Goal: Task Accomplishment & Management: Manage account settings

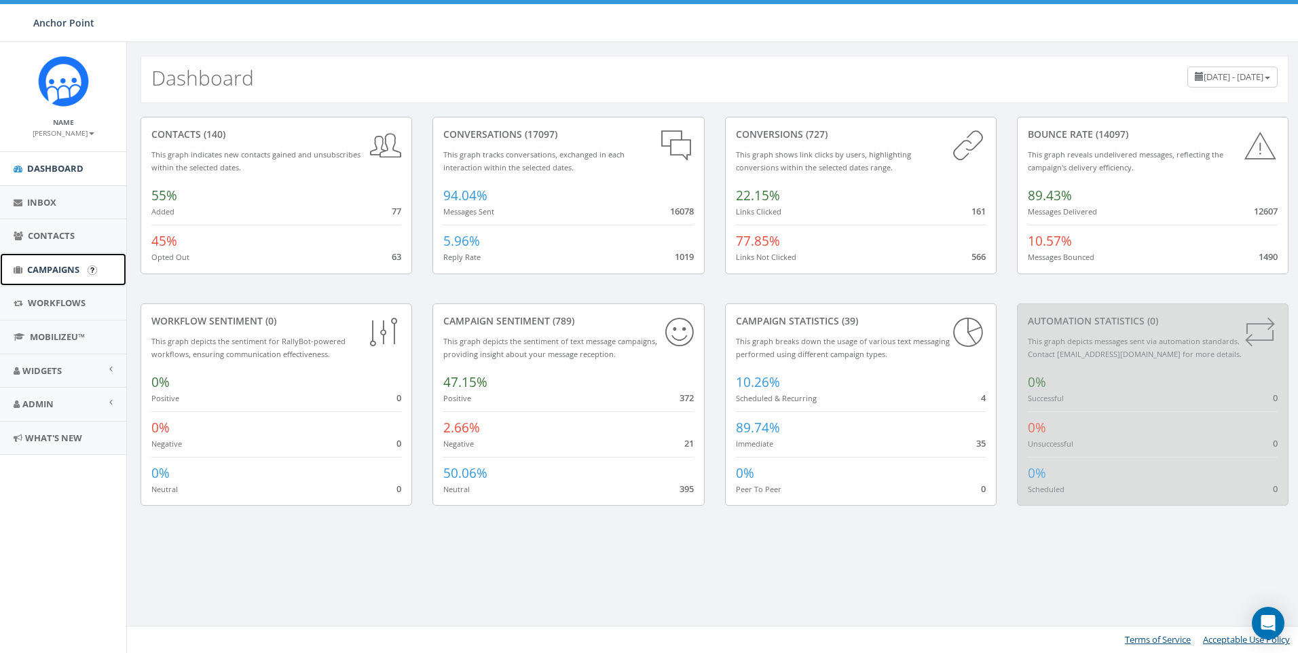
click at [47, 272] on span "Campaigns" at bounding box center [53, 269] width 52 height 12
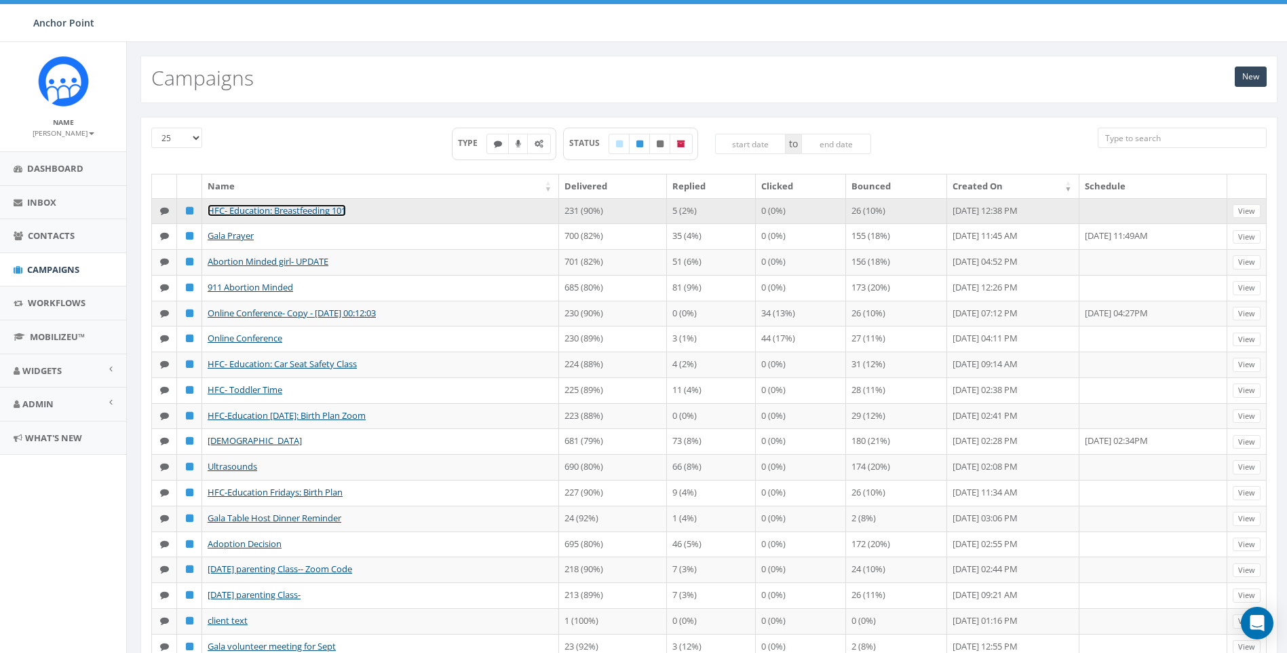
click at [333, 212] on link "HFC- Education: Breastfeeding 101" at bounding box center [277, 210] width 138 height 12
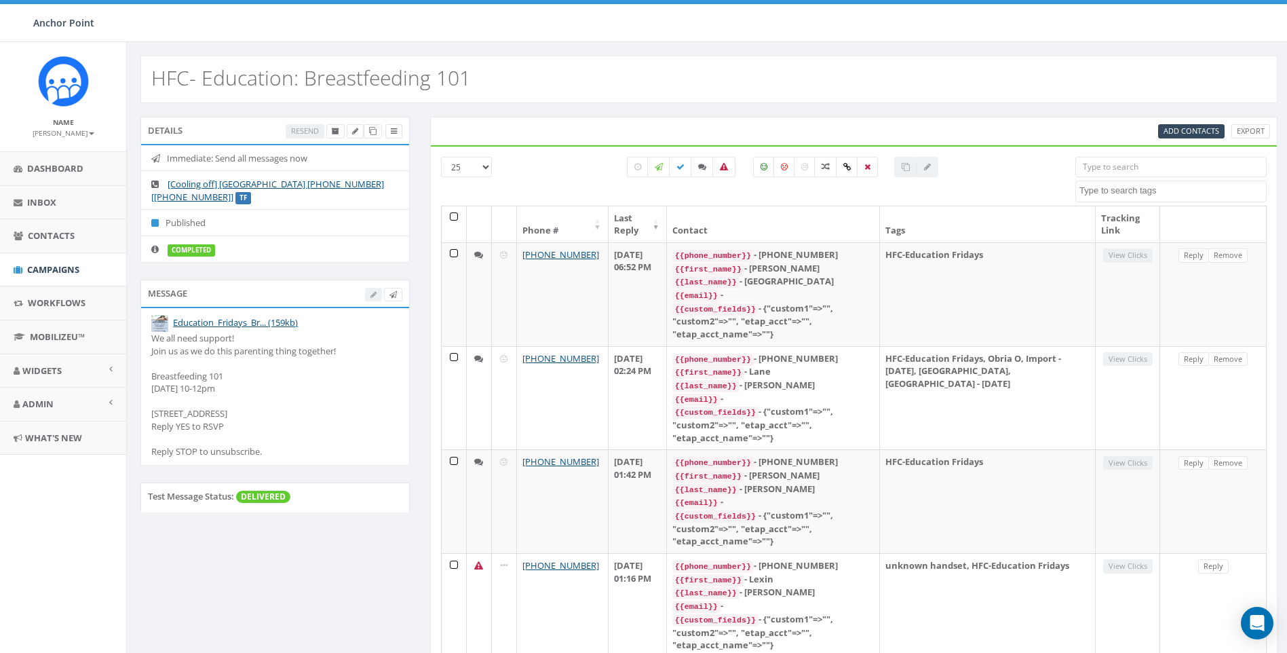
select select
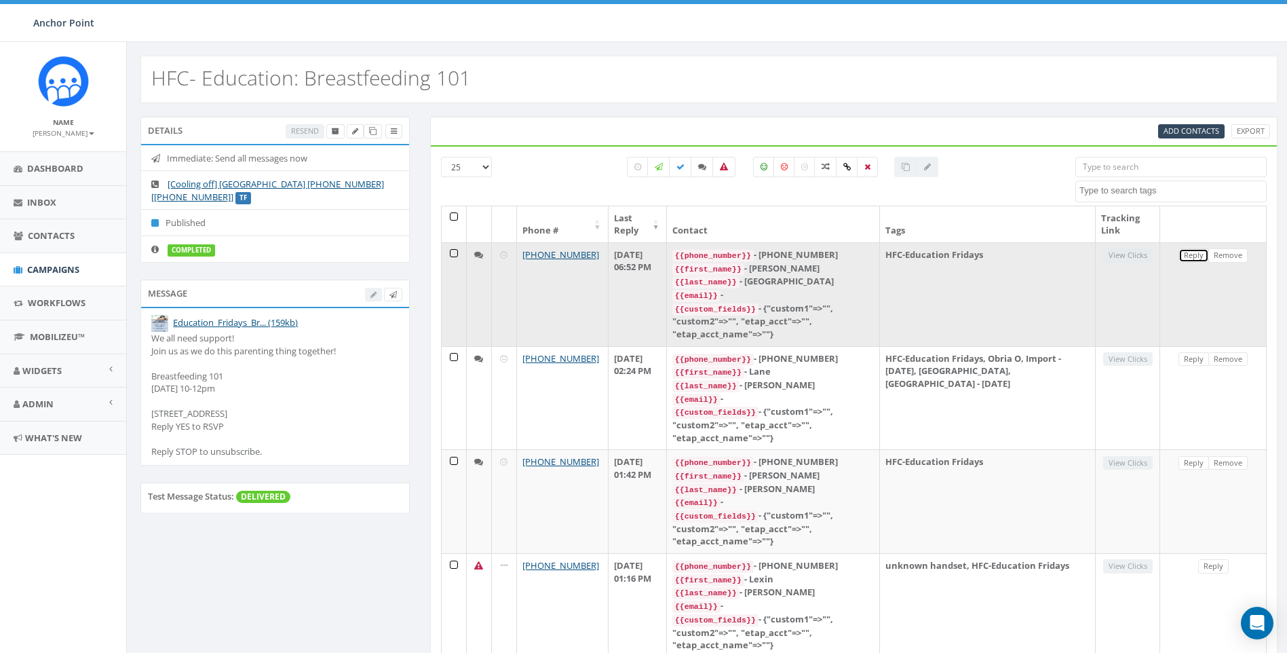
click at [1194, 257] on link "Reply" at bounding box center [1194, 255] width 31 height 14
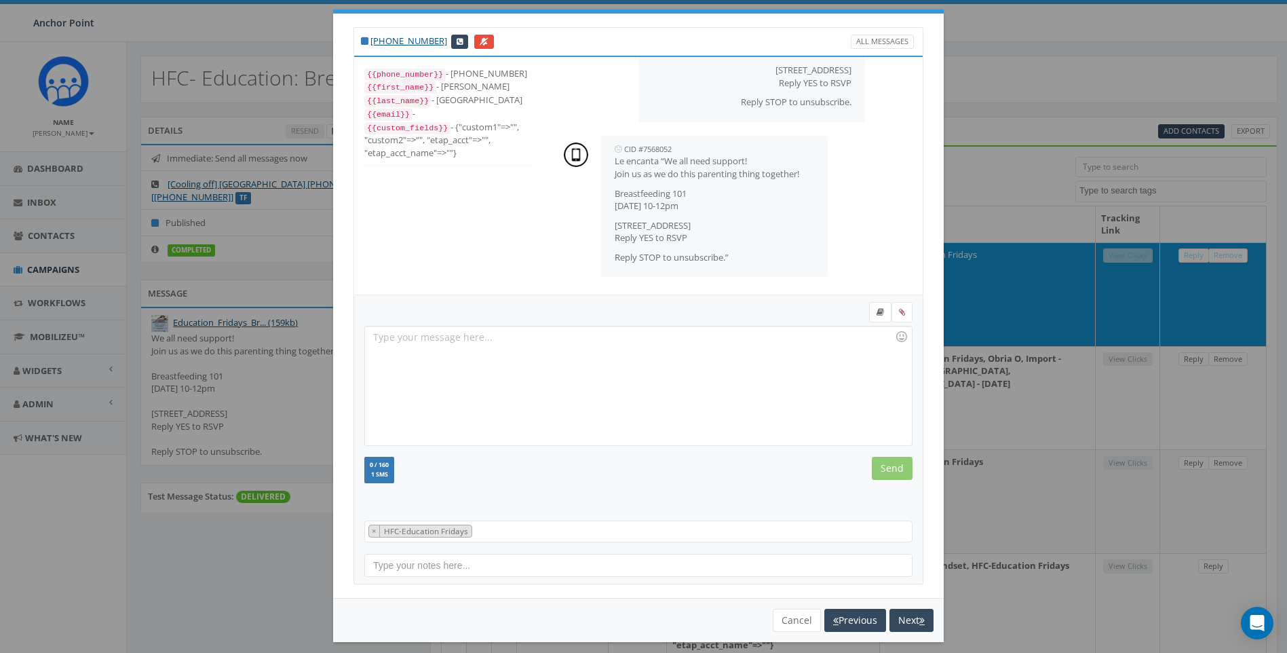
scroll to position [27, 0]
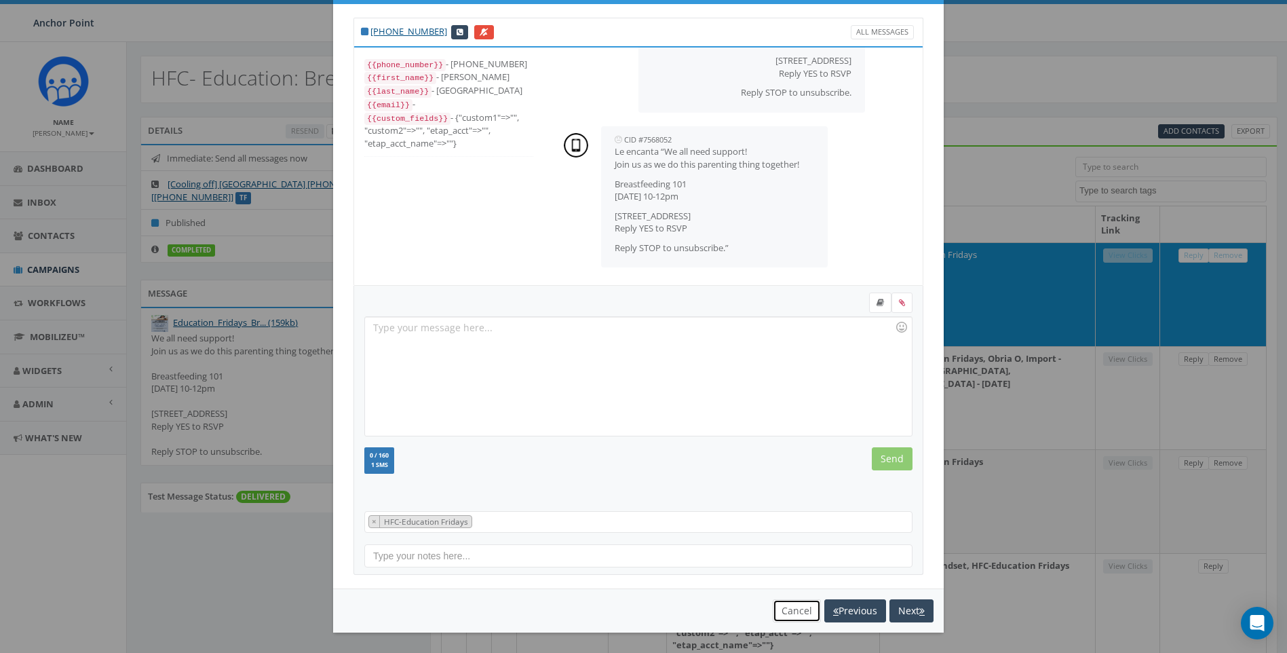
click at [797, 612] on button "Cancel" at bounding box center [797, 610] width 48 height 23
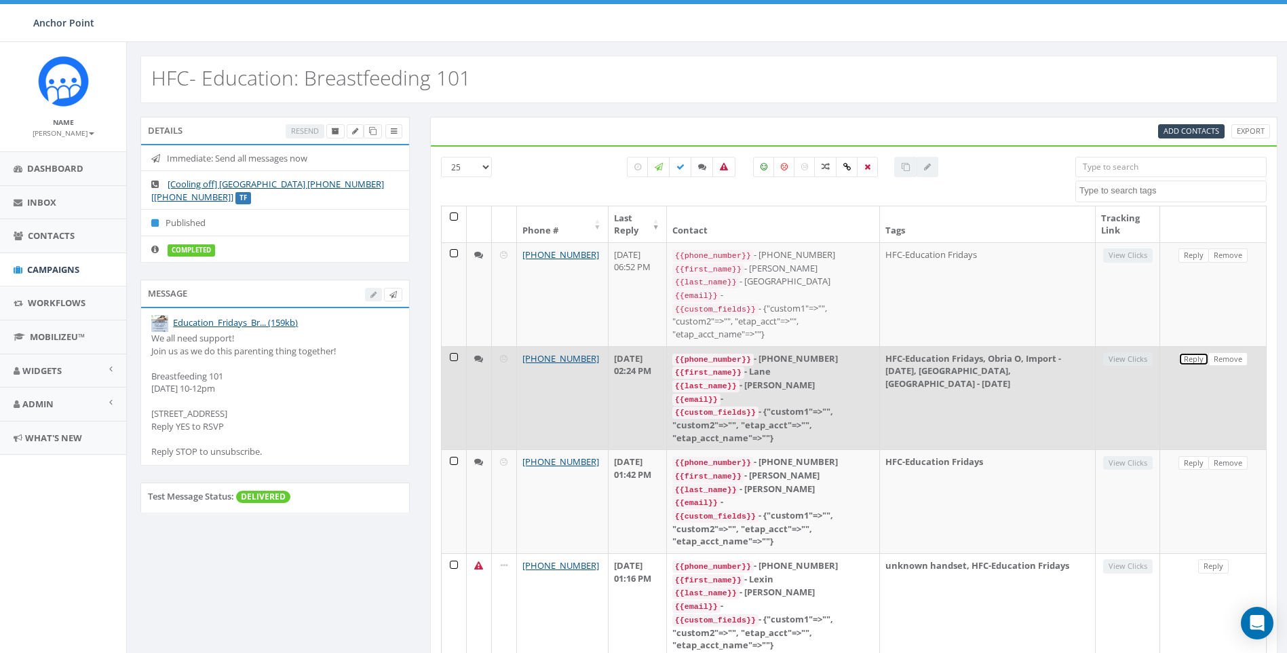
click at [1189, 352] on link "Reply" at bounding box center [1194, 359] width 31 height 14
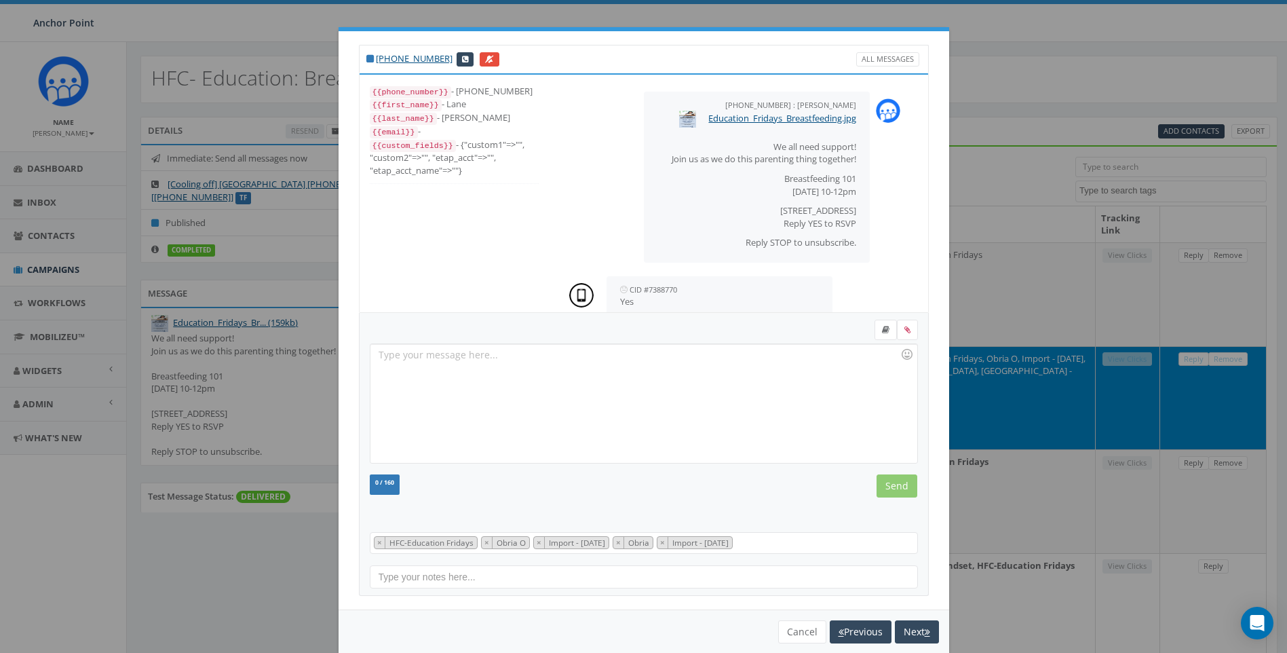
scroll to position [26, 0]
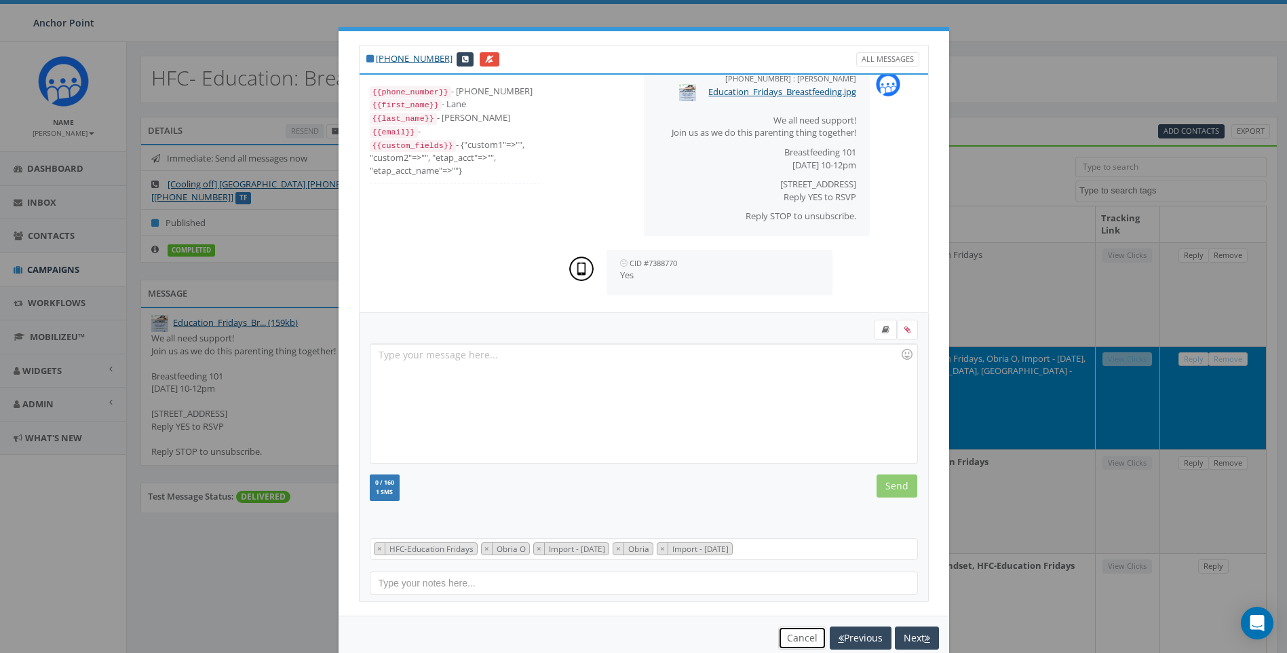
click at [794, 643] on button "Cancel" at bounding box center [802, 637] width 48 height 23
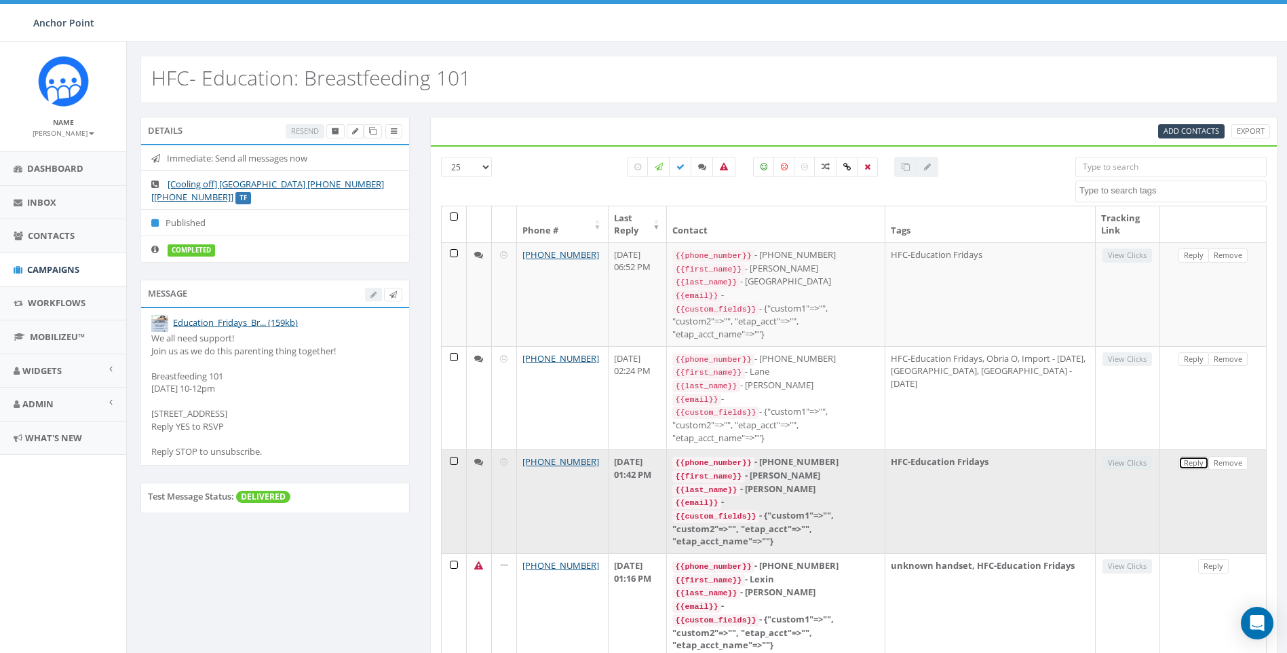
click at [1187, 456] on link "Reply" at bounding box center [1194, 463] width 31 height 14
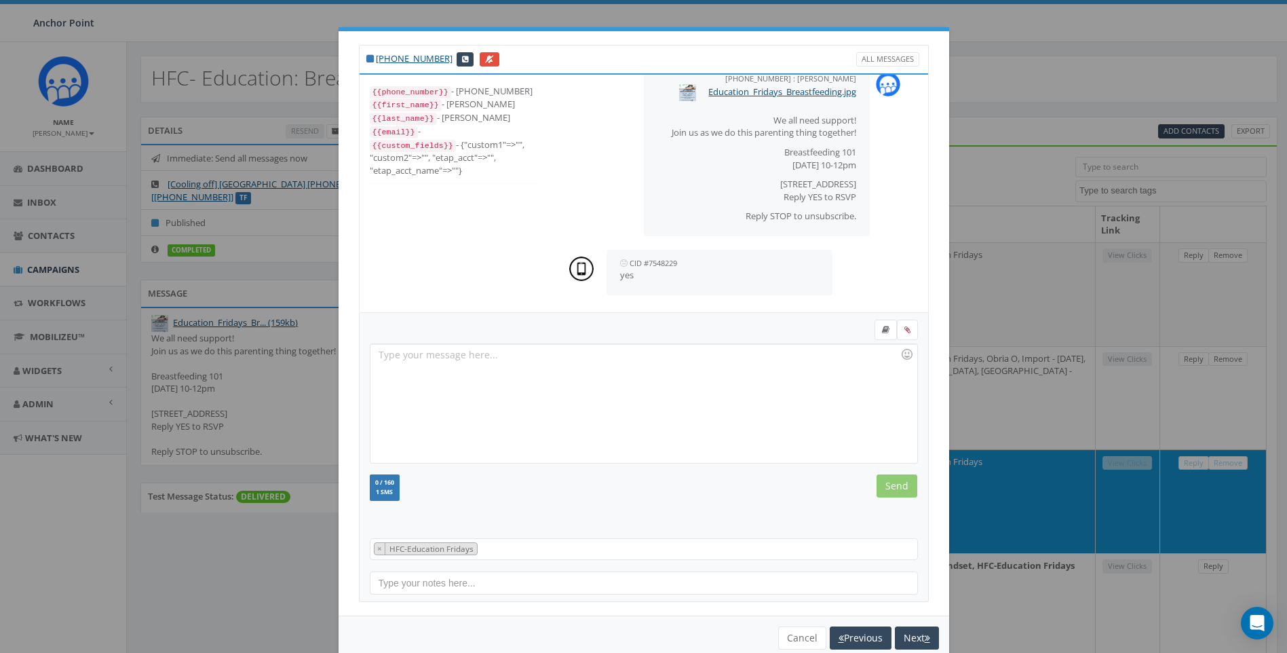
click at [1014, 134] on div "+1 346-410-2413 All Messages {{phone_number}} - +13464102413 {{first_name}} - K…" at bounding box center [643, 326] width 1287 height 653
click at [786, 639] on button "Cancel" at bounding box center [802, 637] width 48 height 23
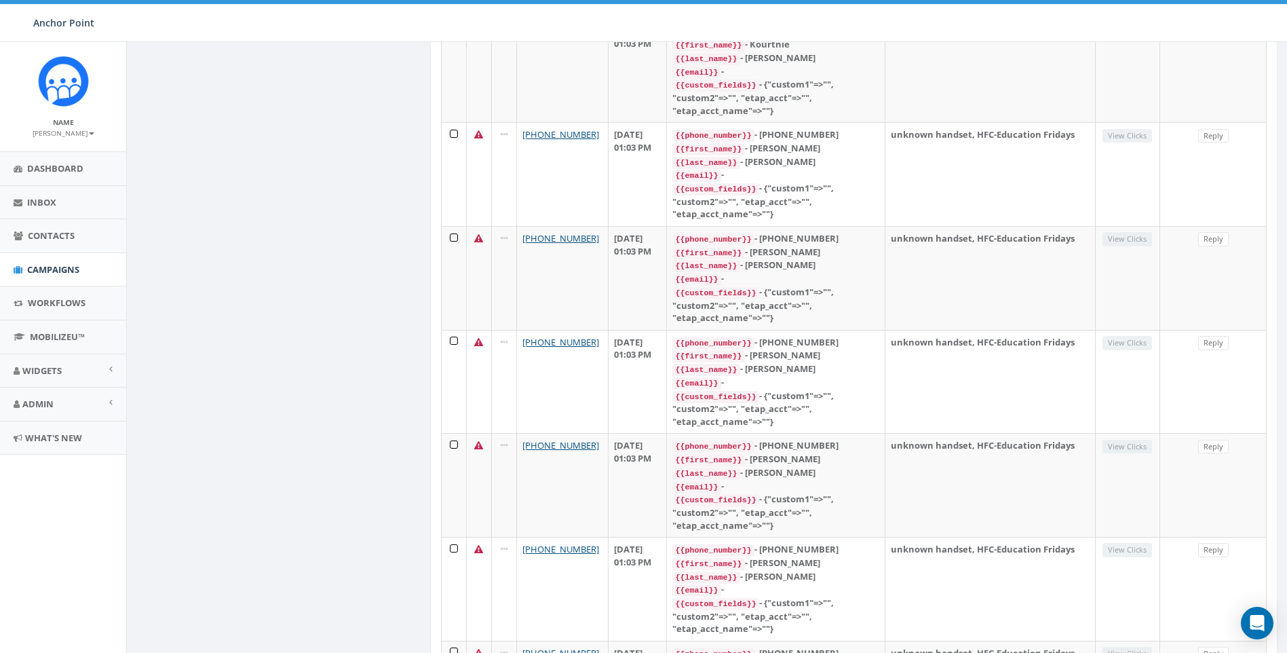
scroll to position [2081, 0]
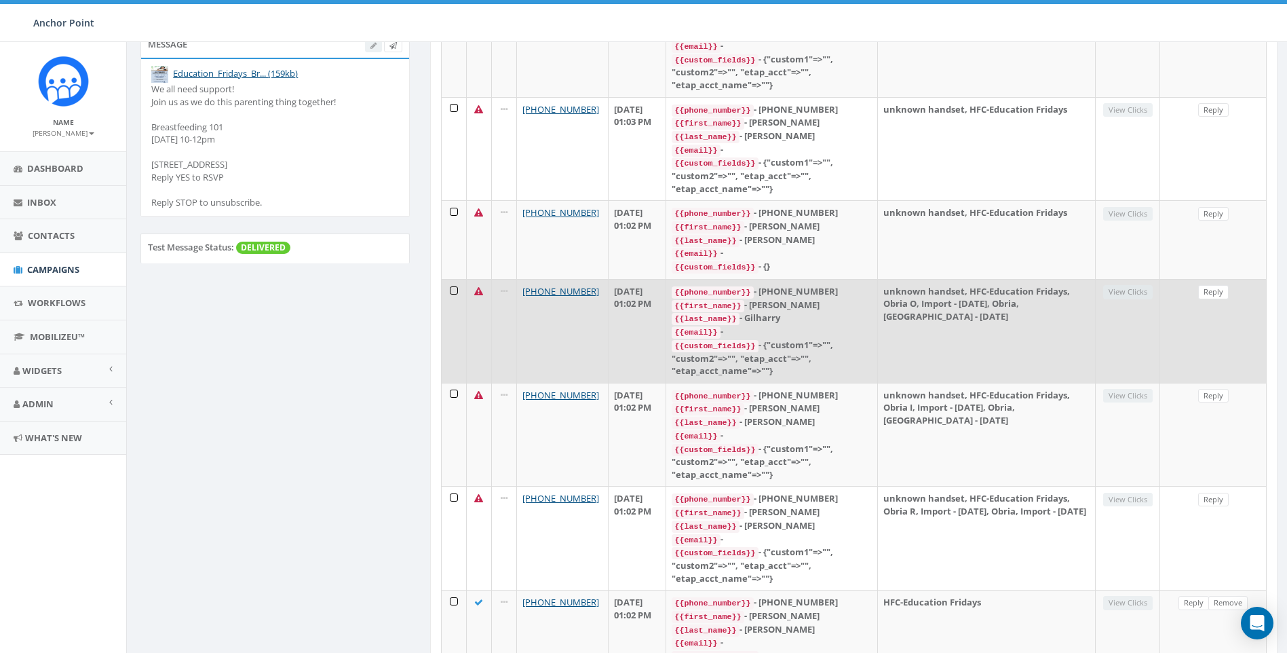
scroll to position [0, 0]
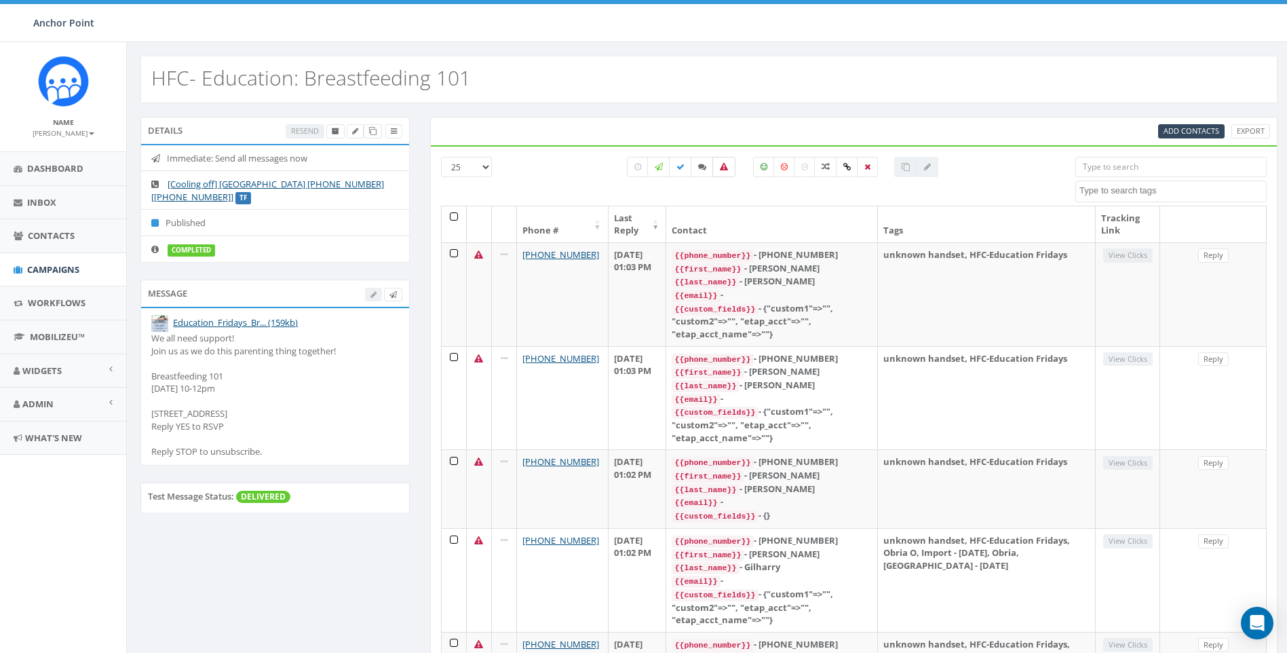
click at [727, 167] on icon at bounding box center [724, 167] width 8 height 8
checkbox input "true"
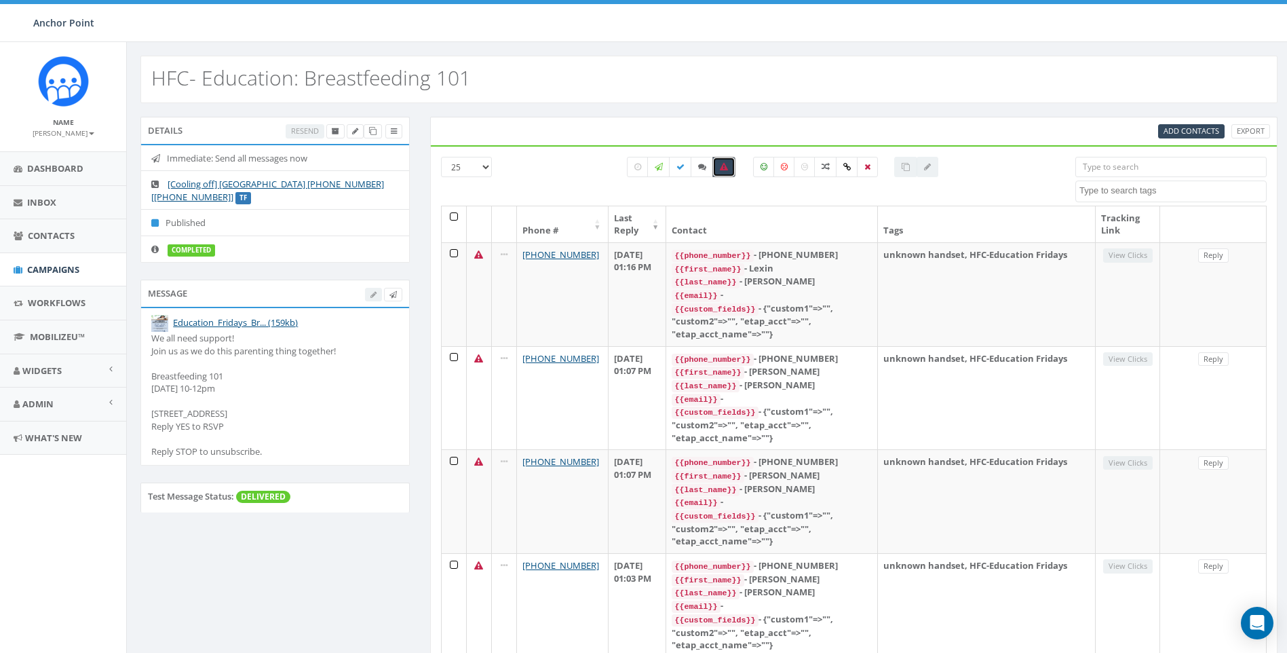
click at [450, 218] on th at bounding box center [454, 224] width 25 height 36
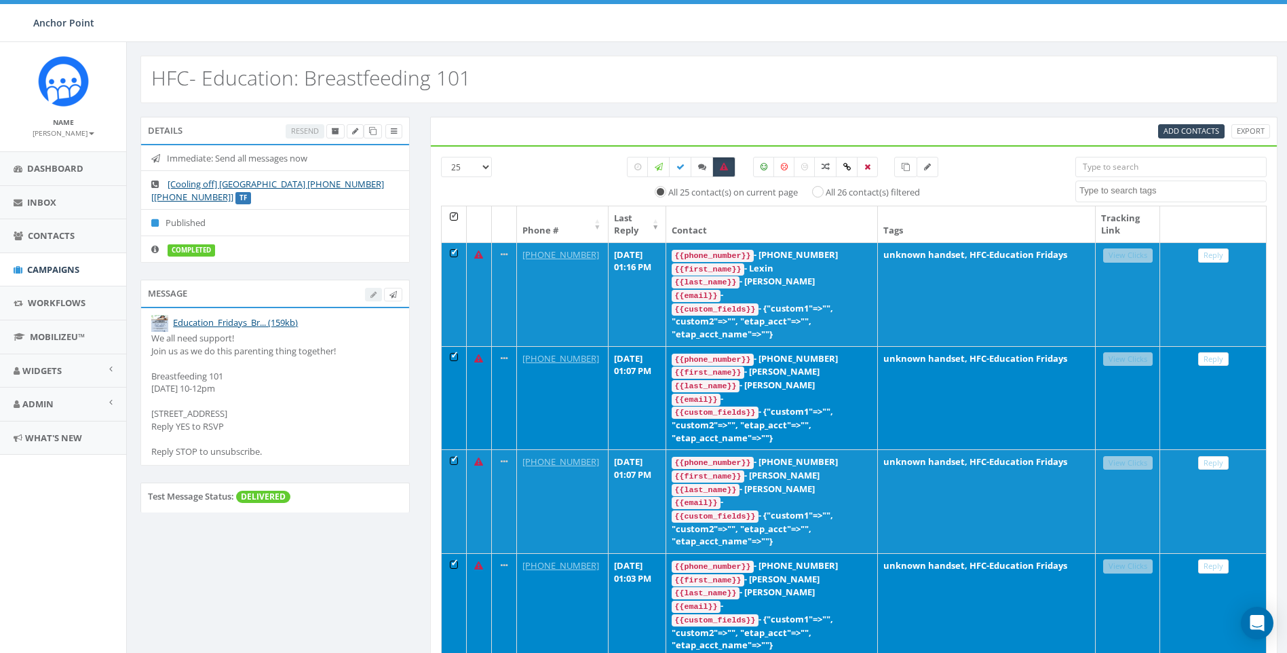
click at [452, 214] on th at bounding box center [454, 224] width 25 height 36
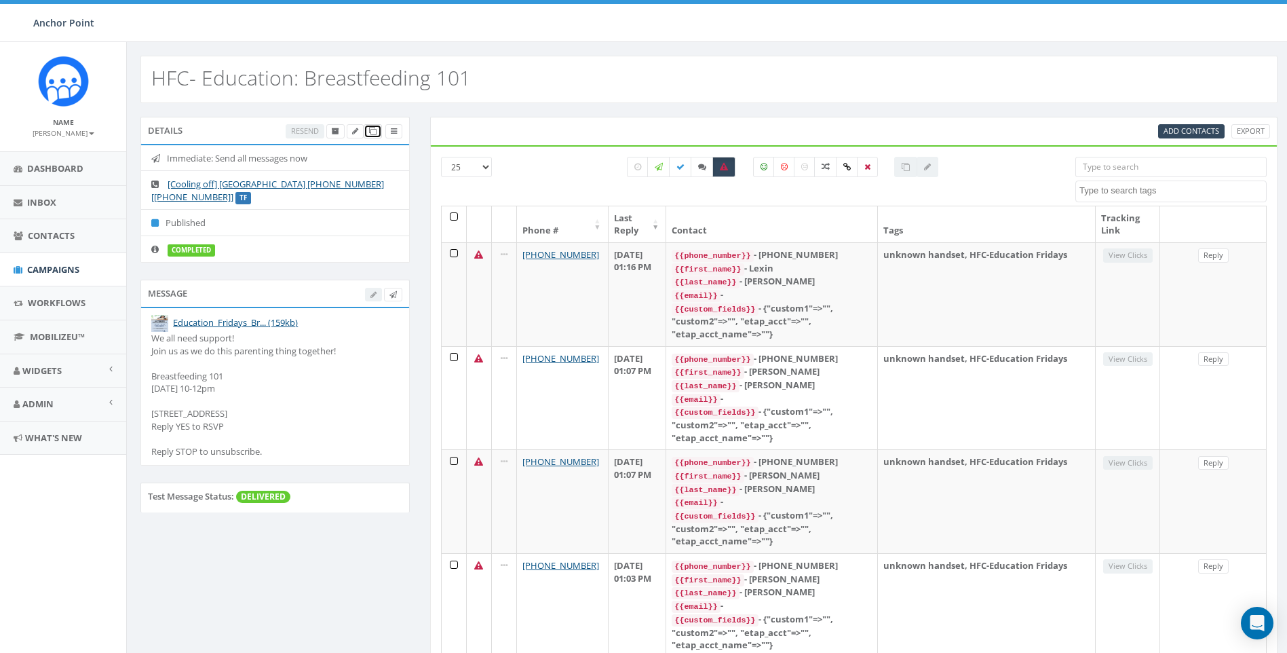
click at [371, 130] on icon at bounding box center [372, 131] width 7 height 7
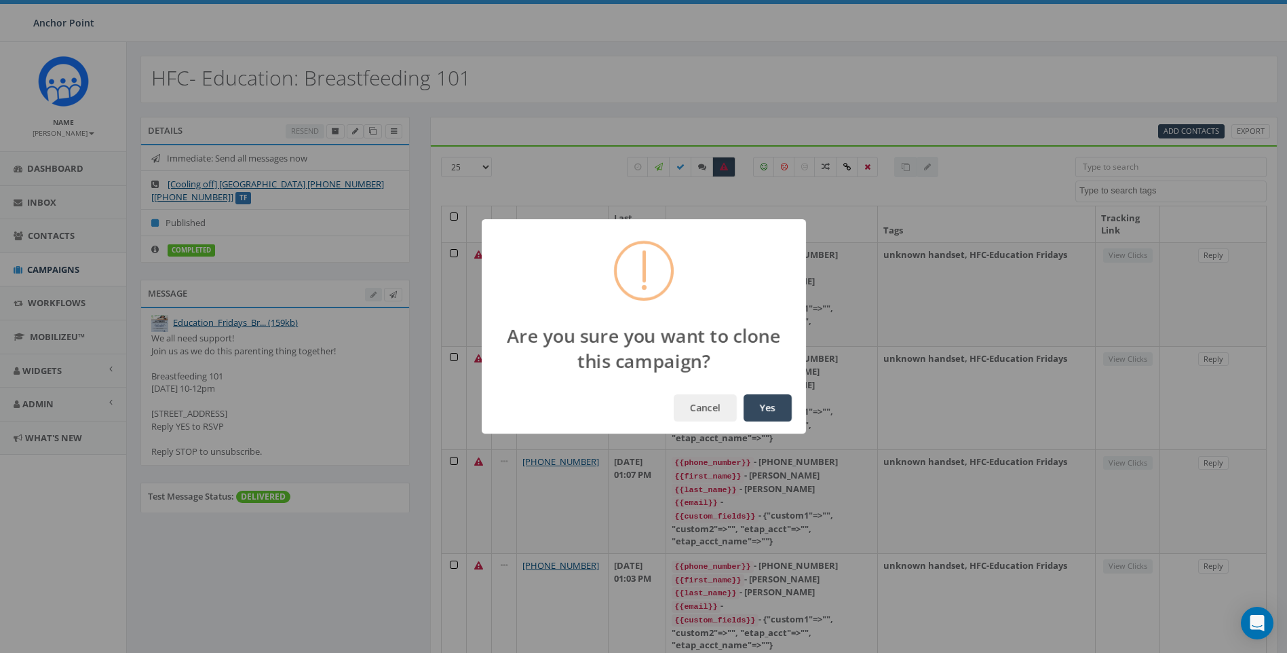
click at [766, 404] on button "Yes" at bounding box center [768, 407] width 48 height 27
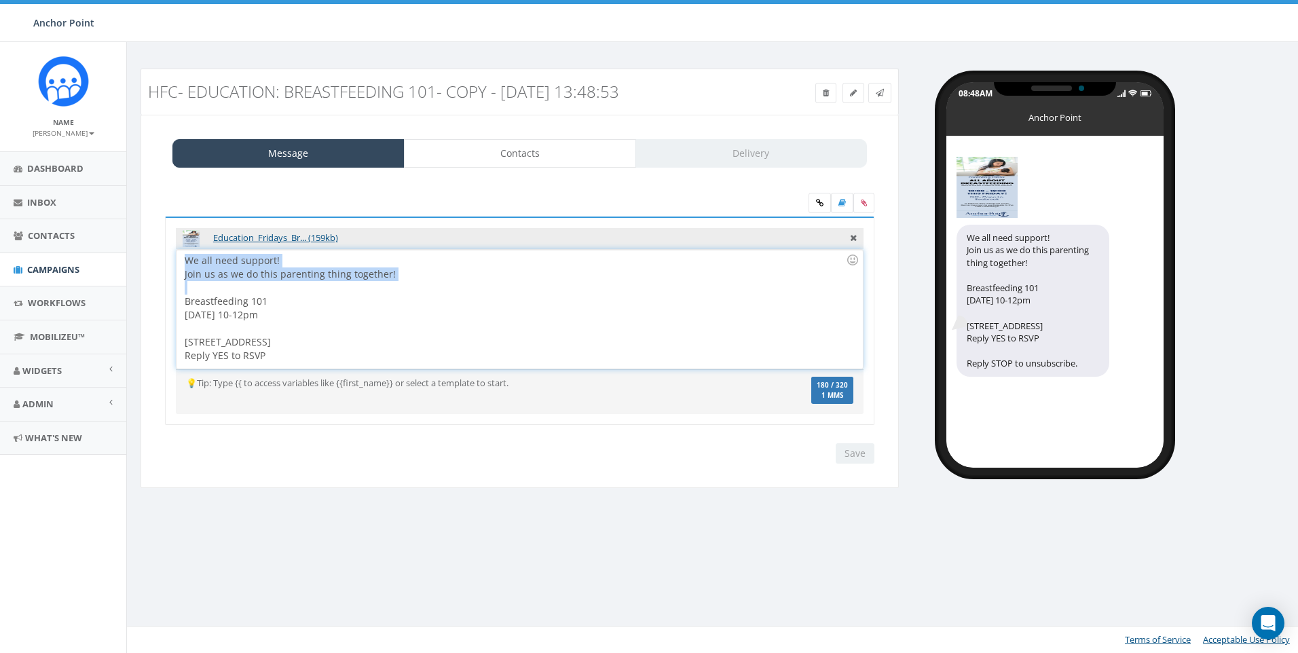
drag, startPoint x: 415, startPoint y: 281, endPoint x: 139, endPoint y: 258, distance: 277.2
click at [139, 258] on div "HFC- Education: Breastfeeding 101- Copy - 2025-10-09 13:48:53 Test Message Stat…" at bounding box center [519, 287] width 778 height 437
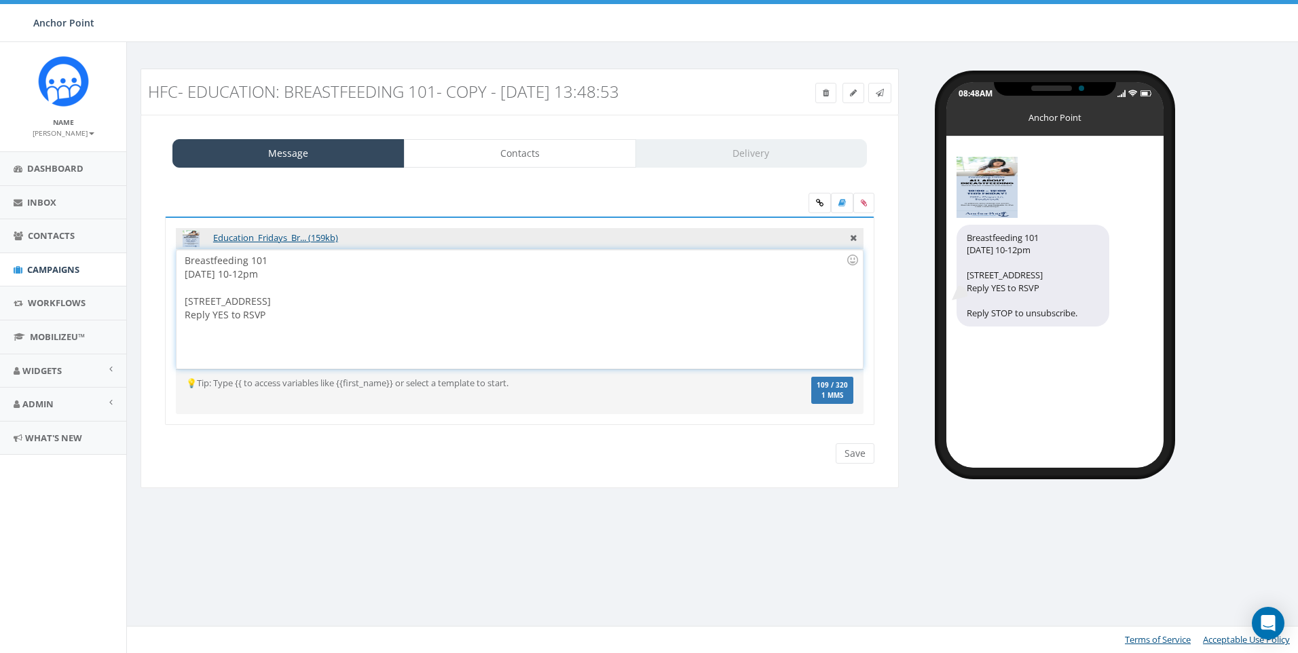
click at [290, 263] on div "Breastfeeding 101" at bounding box center [515, 261] width 661 height 14
click at [322, 277] on div "Breastfeeding 101 THIS Friday 10-12pm 1905 Capri Ln, Seabrook Reply YES to RSVP" at bounding box center [518, 309] width 685 height 119
click at [282, 256] on div "Breastfeeding 101" at bounding box center [515, 261] width 661 height 14
click at [319, 271] on div "All About Breastfeeding THIS Friday 10-12pm 1905 Capri Ln, Seabrook Reply YES t…" at bounding box center [518, 309] width 685 height 119
click at [280, 326] on div "1905 Capri Ln, Seabrook Reply YES to RSVP" at bounding box center [515, 315] width 661 height 41
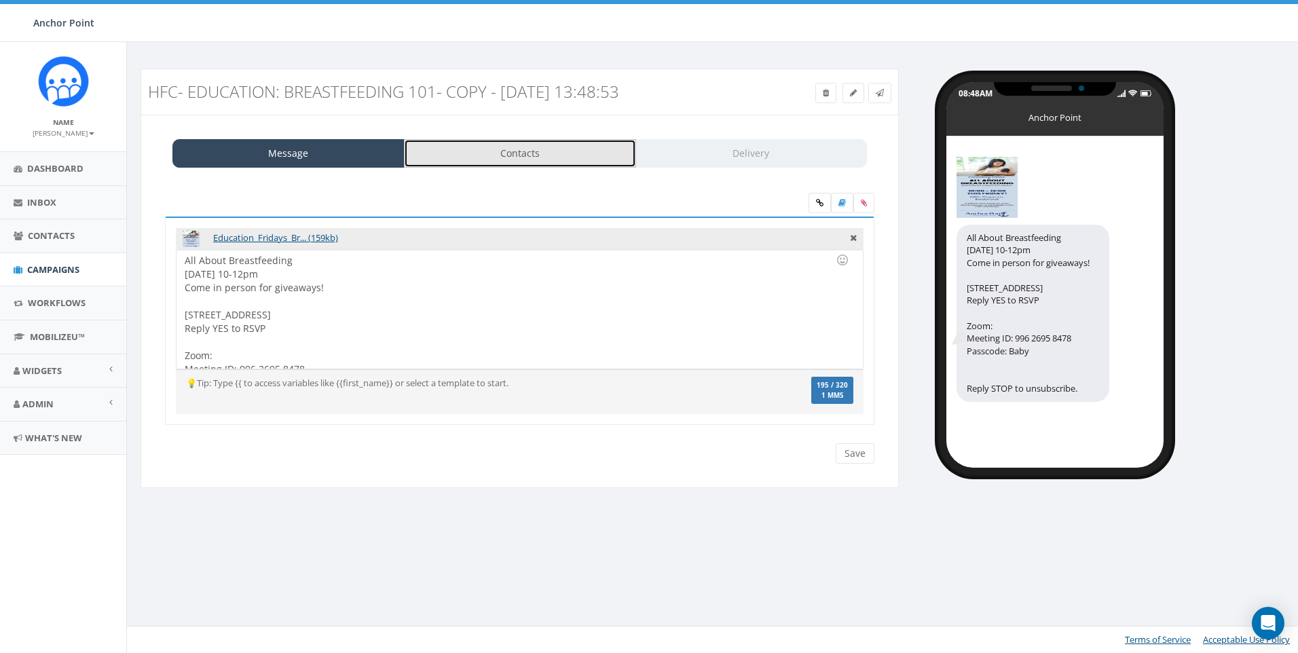
click at [516, 153] on link "Contacts" at bounding box center [520, 153] width 232 height 29
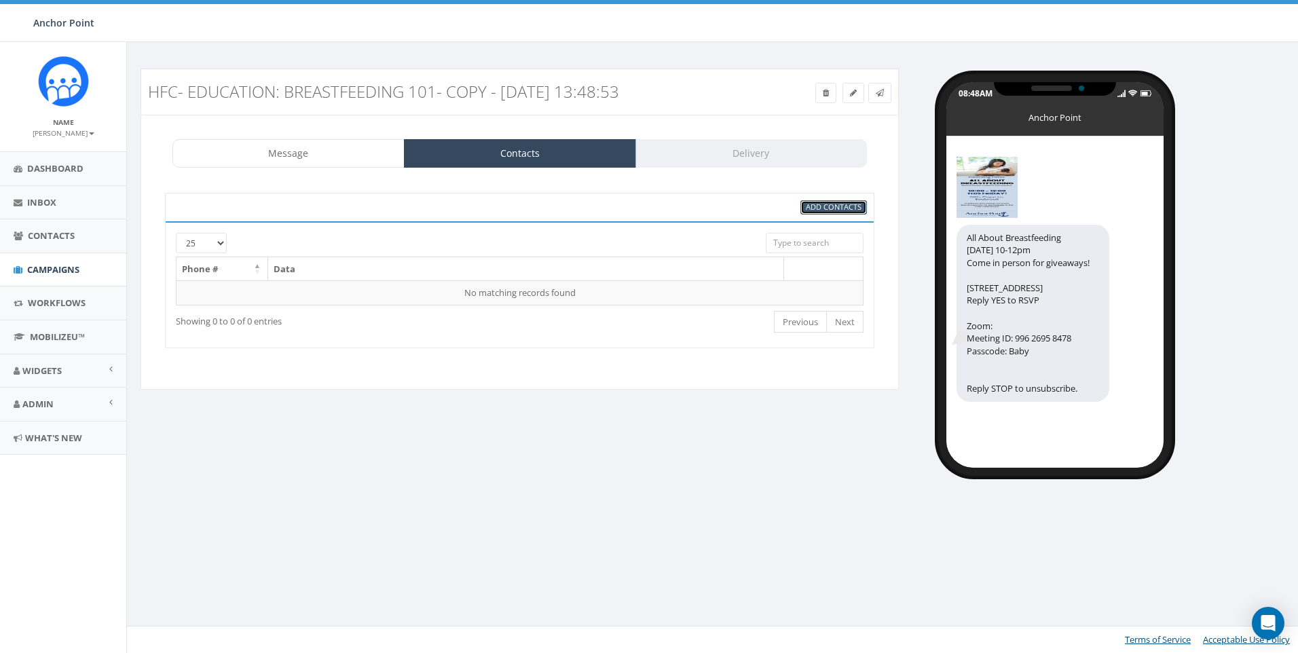
click at [814, 210] on span "Add Contacts" at bounding box center [834, 207] width 56 height 10
select select
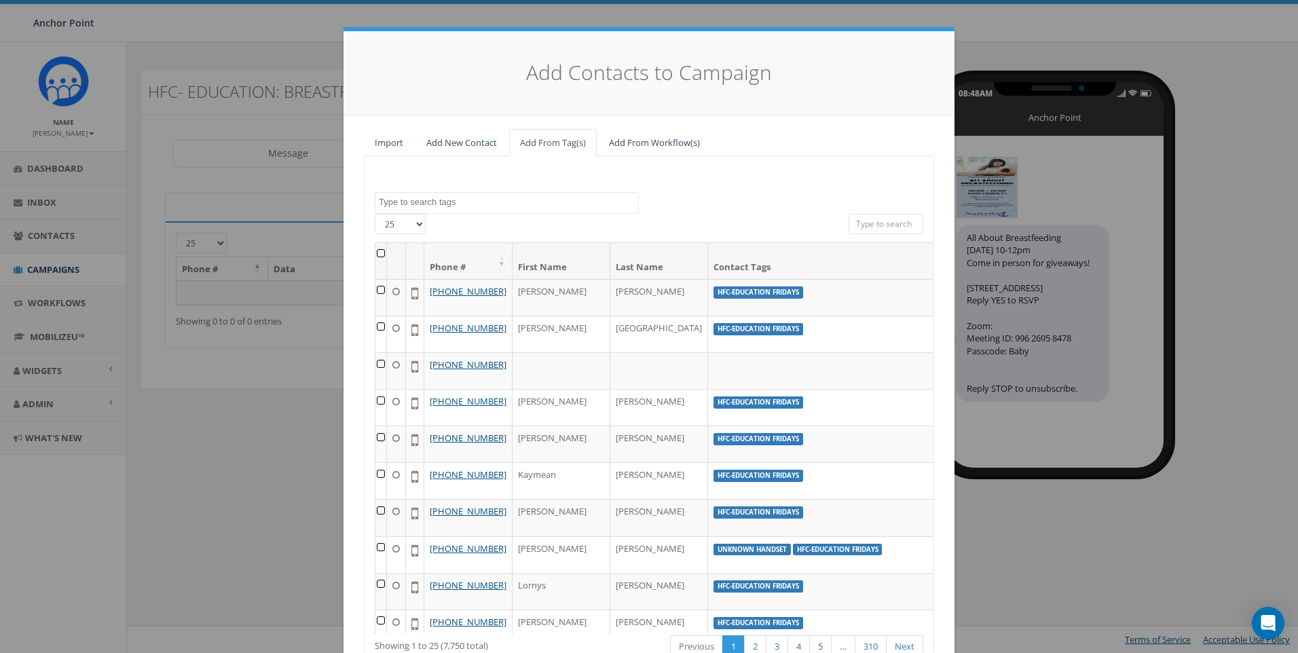
click at [432, 206] on textarea "Search" at bounding box center [508, 202] width 259 height 12
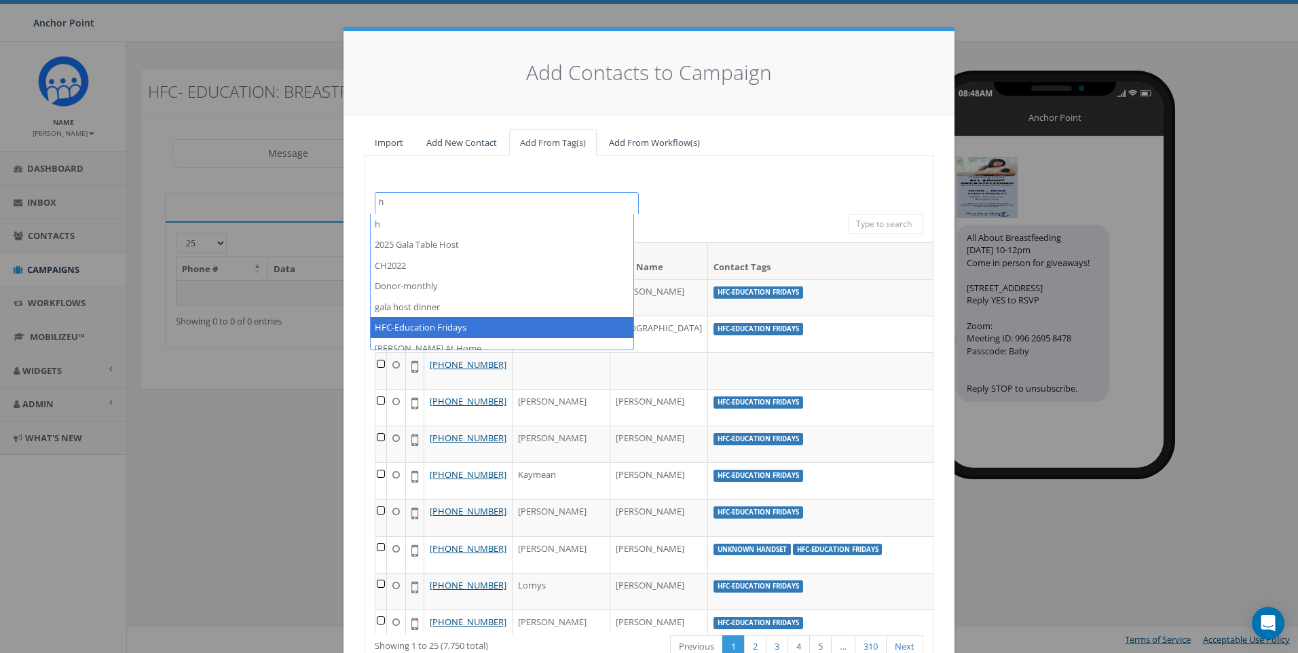
type textarea "h"
select select "HFC-Education Fridays"
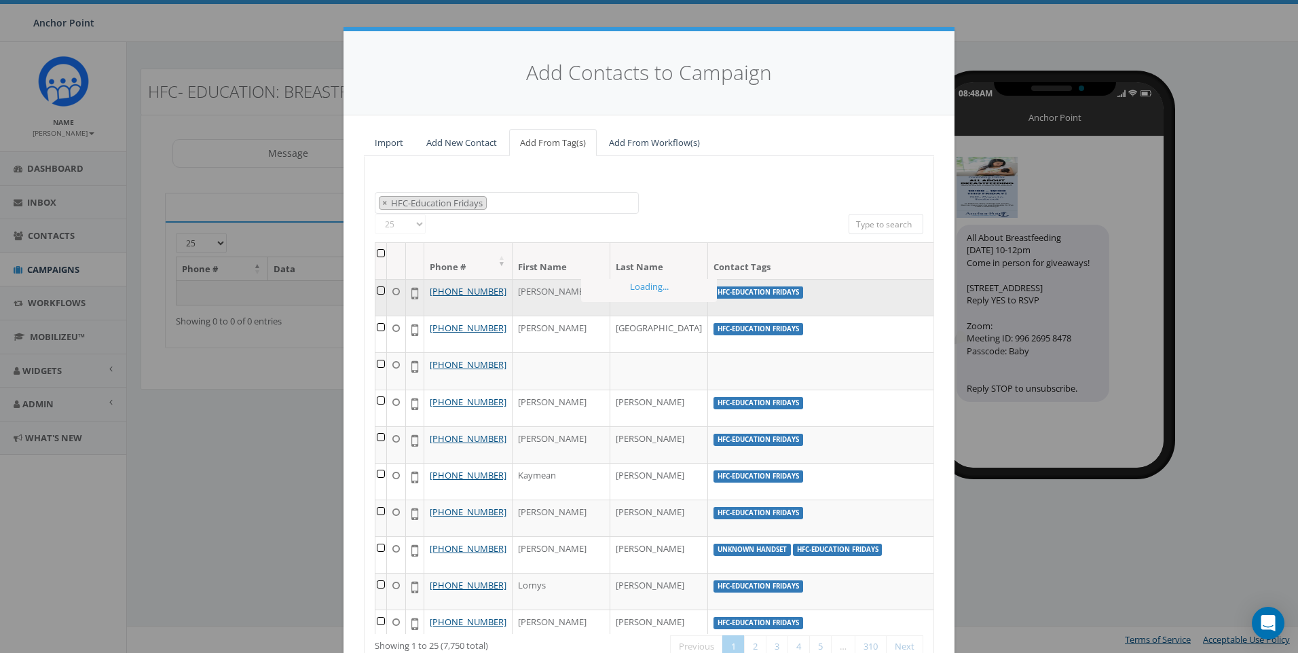
scroll to position [428, 0]
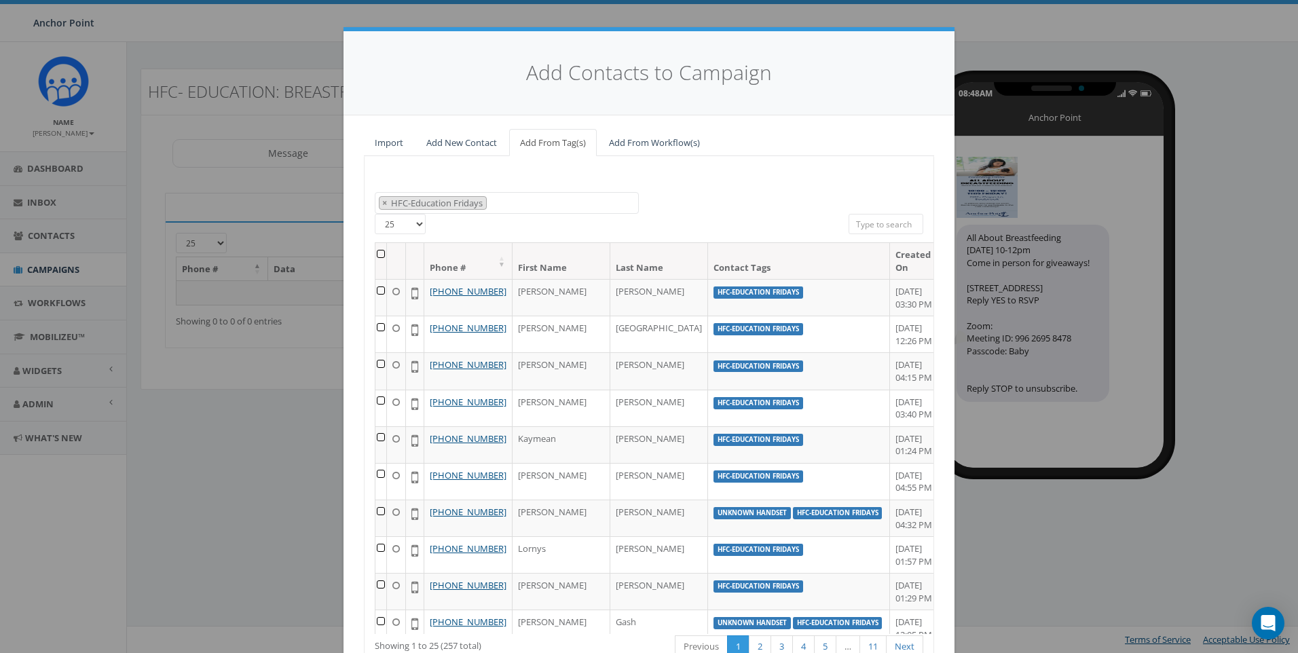
click at [412, 222] on select "25 50 100" at bounding box center [400, 224] width 51 height 20
select select "100"
click at [375, 214] on select "25 50 100" at bounding box center [400, 224] width 51 height 20
click at [380, 257] on th at bounding box center [381, 261] width 12 height 36
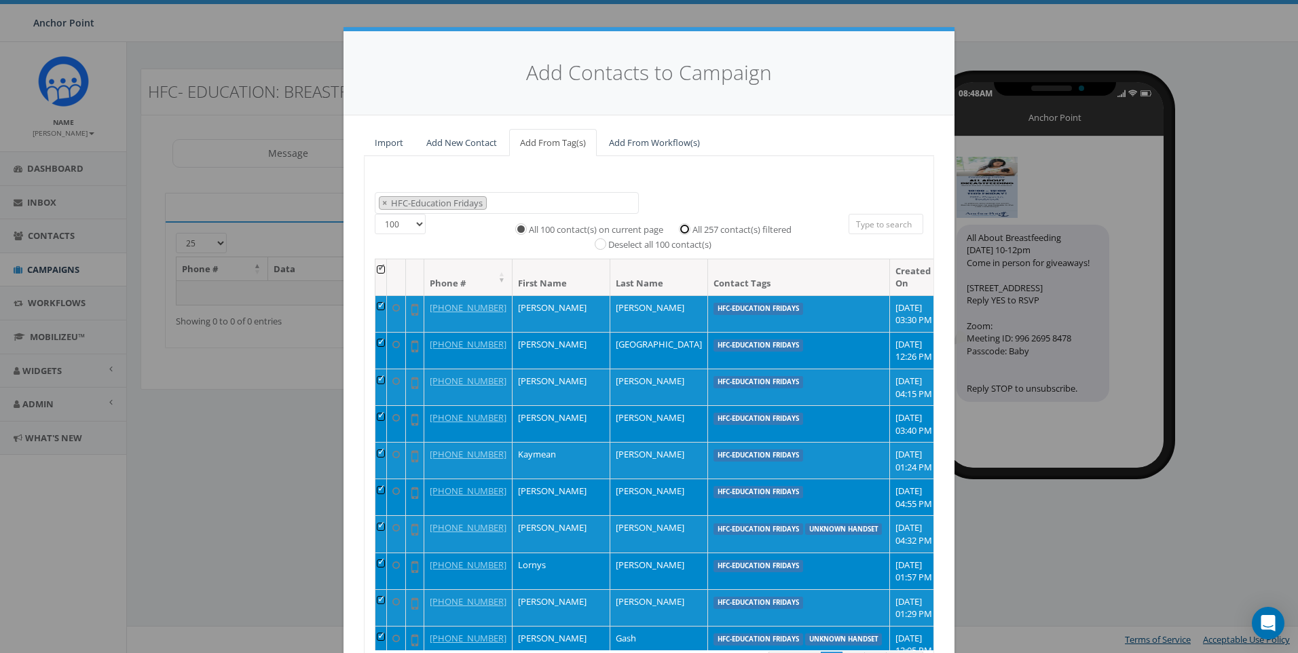
click at [683, 230] on input "All 257 contact(s) filtered" at bounding box center [687, 227] width 9 height 9
radio input "true"
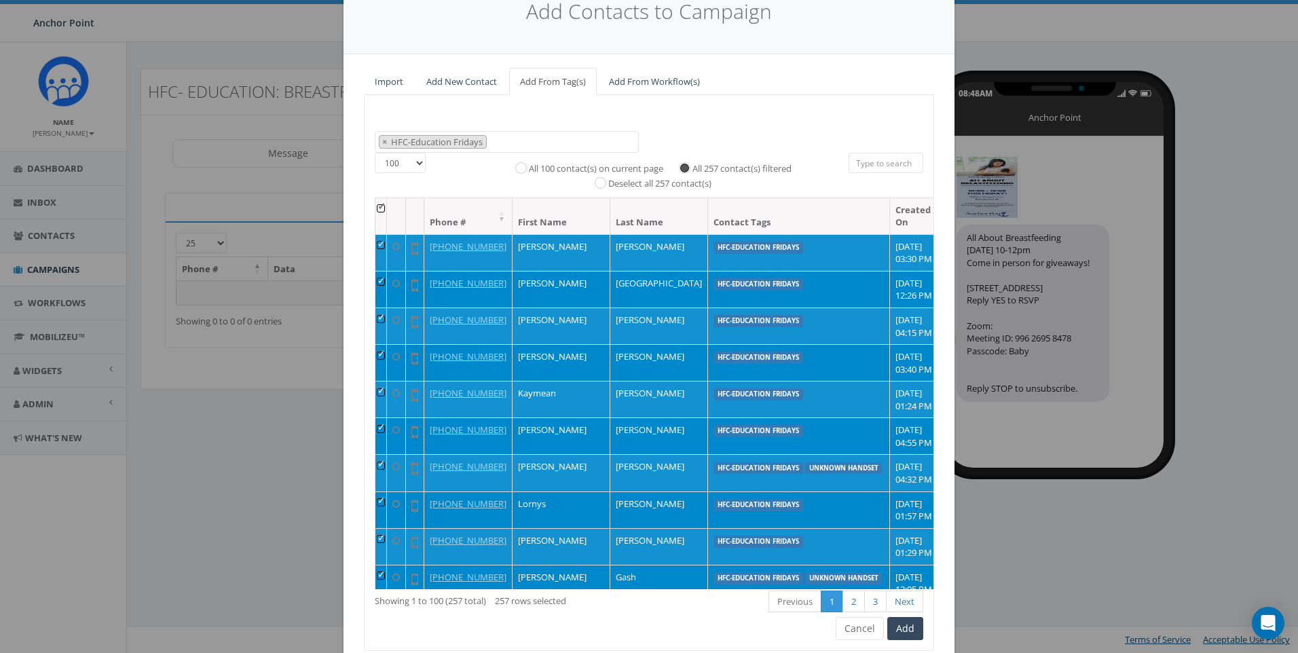
scroll to position [110, 0]
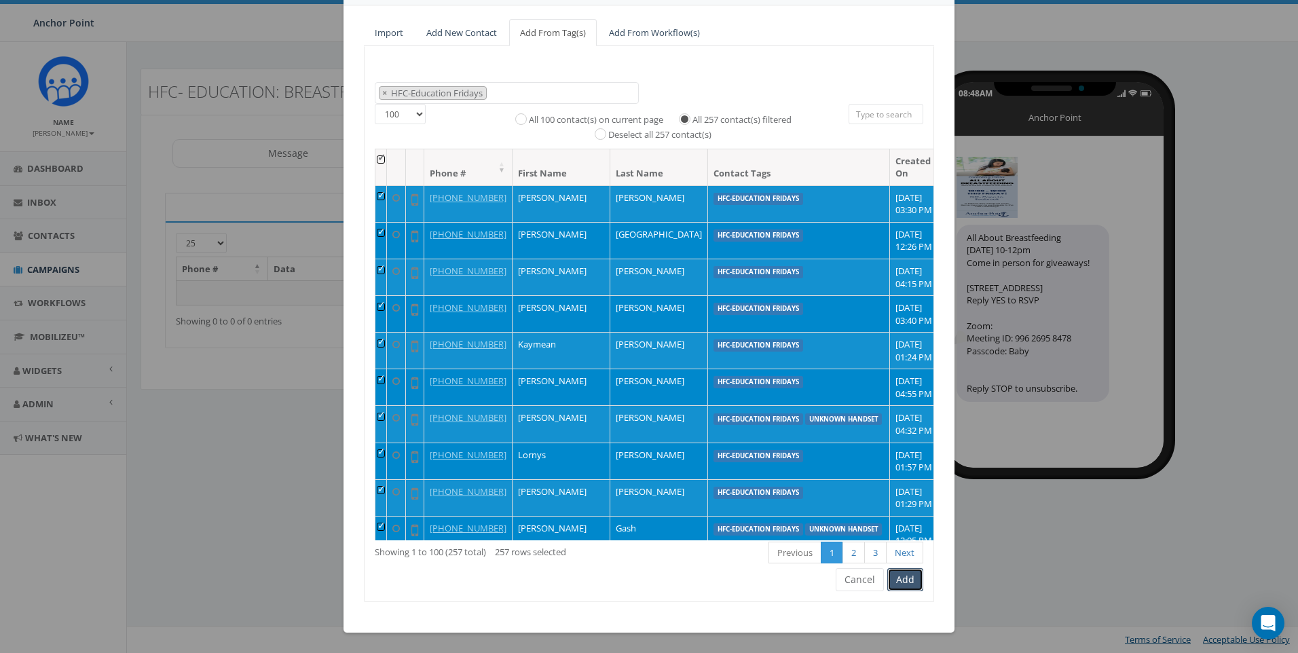
click at [897, 586] on button "Add" at bounding box center [905, 579] width 36 height 23
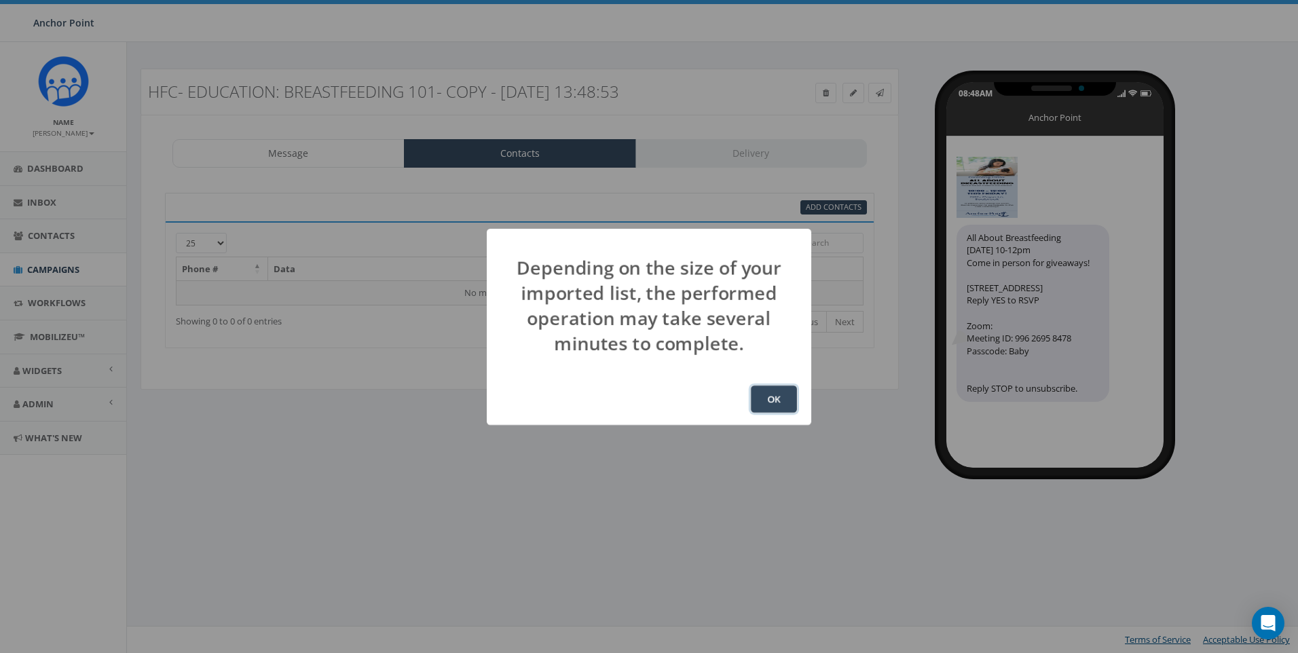
click at [775, 402] on button "OK" at bounding box center [774, 398] width 46 height 27
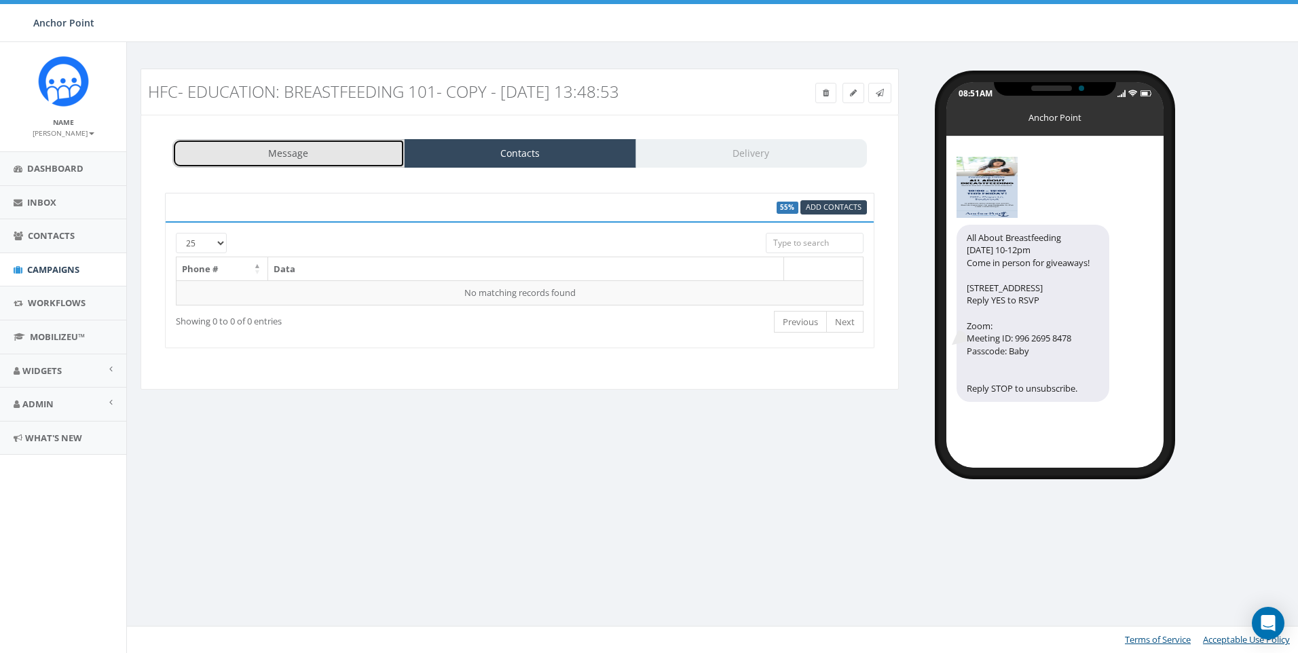
click at [272, 159] on link "Message" at bounding box center [288, 153] width 232 height 29
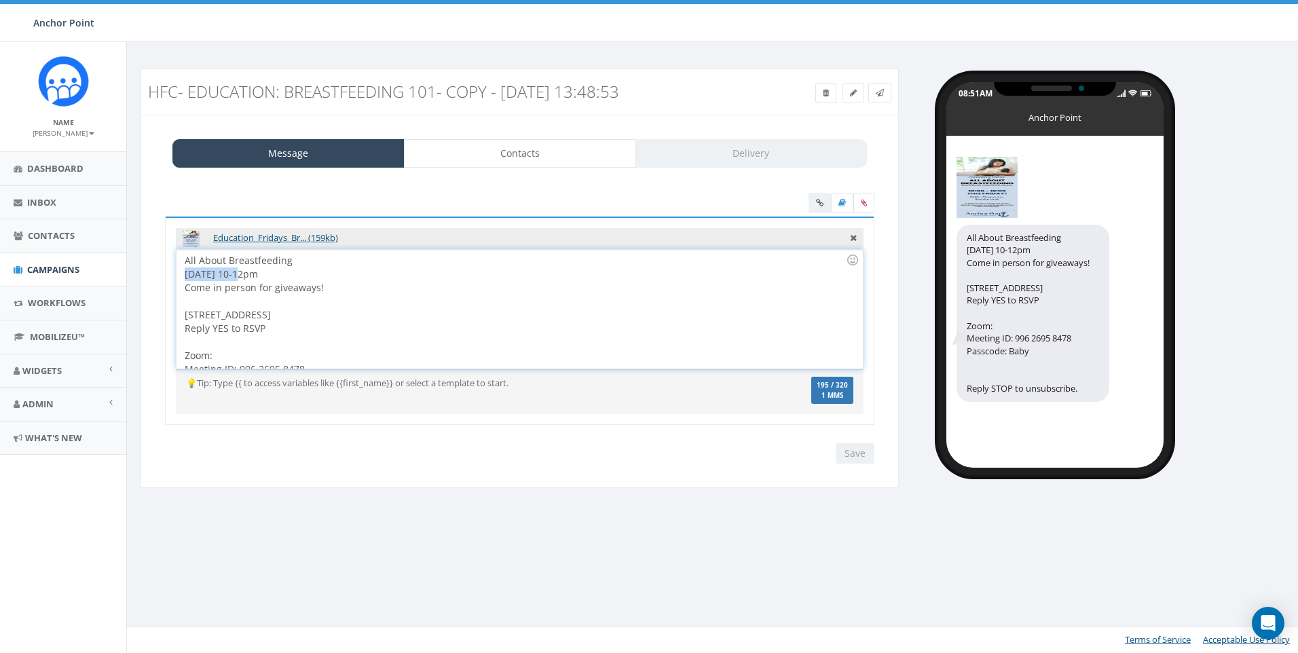
drag, startPoint x: 234, startPoint y: 273, endPoint x: 170, endPoint y: 278, distance: 64.0
click at [170, 278] on div "Education_Fridays_Br... (159kb) All About Breastfeeding [DATE] 10-12pm Come in …" at bounding box center [519, 320] width 709 height 209
click at [860, 457] on input "Save" at bounding box center [854, 453] width 39 height 20
click at [306, 261] on div "All About Breastfeeding Tomorrow! 10-12pm Come in person for giveaways! 1905 Ca…" at bounding box center [518, 309] width 685 height 119
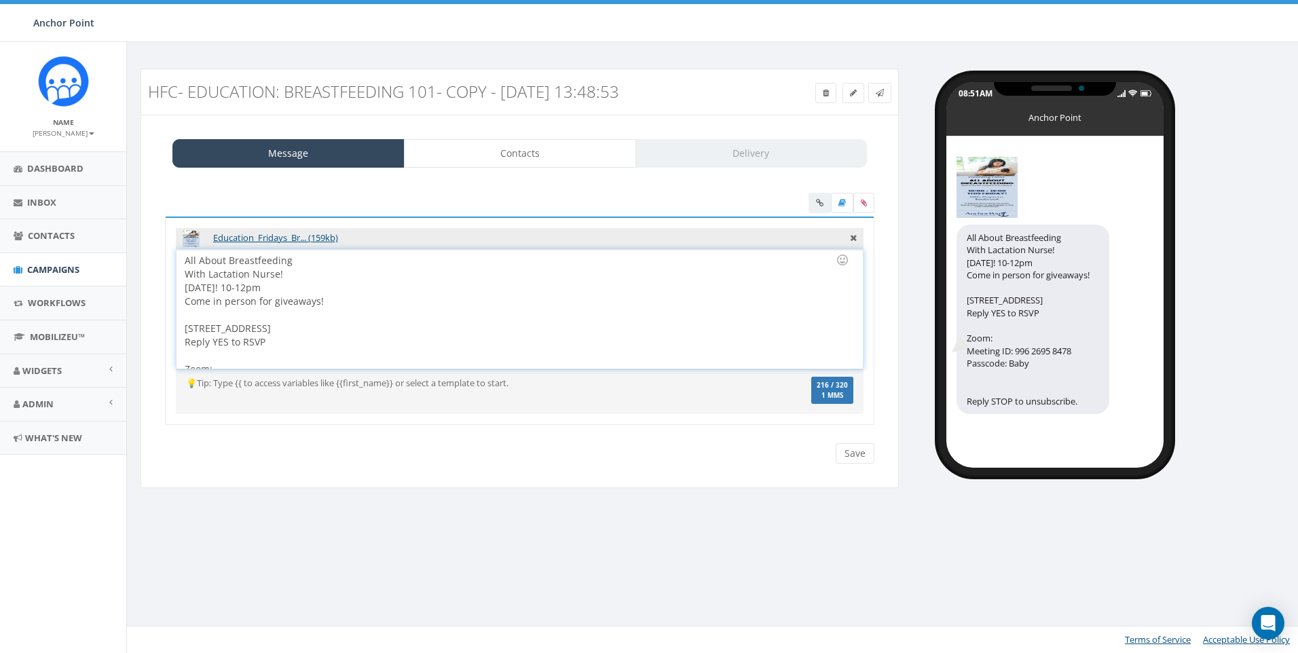
click at [207, 275] on div "With Lactation Nurse! Tomorrow! 10-12pm Come in person for giveaways! 1905 Capr…" at bounding box center [515, 335] width 661 height 136
click at [285, 238] on link "Education_Fridays_Br... (159kb)" at bounding box center [275, 237] width 125 height 12
click at [292, 265] on div "All About Breastfeeding With our Lactation Nurse! Tomorrow! 10-12pm Come in per…" at bounding box center [518, 309] width 685 height 119
click at [319, 282] on div "All About Breastfeeding! With our Lactation Nurse! Tomorrow! 10-12pm Come in pe…" at bounding box center [518, 309] width 685 height 119
click at [318, 273] on div "All About Breastfeeding! With our Lactation Nurse! Tomorrow! 10-12pm Come in pe…" at bounding box center [518, 309] width 685 height 119
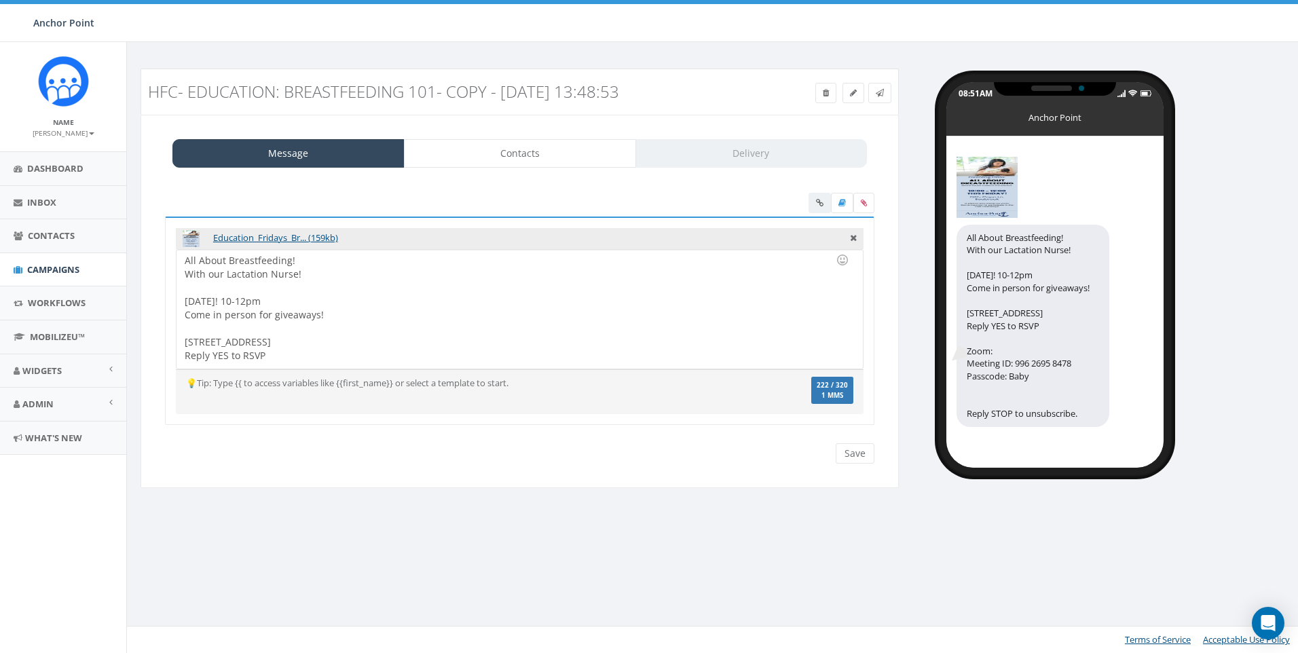
click at [696, 151] on div "Message Contacts Delivery" at bounding box center [519, 153] width 694 height 29
click at [726, 152] on div "Message Contacts Delivery" at bounding box center [519, 153] width 694 height 29
click at [854, 453] on input "Save" at bounding box center [854, 453] width 39 height 20
click at [533, 151] on link "Contacts" at bounding box center [520, 153] width 232 height 29
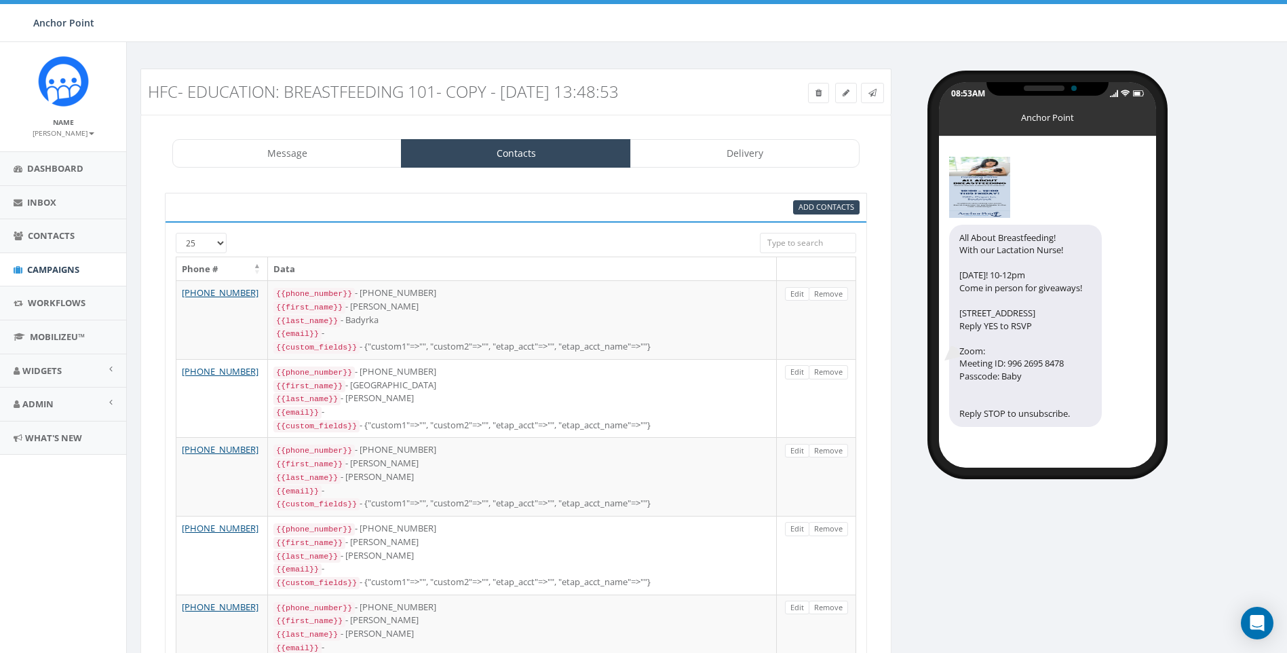
select select "694"
click at [724, 149] on link "Delivery" at bounding box center [744, 153] width 229 height 29
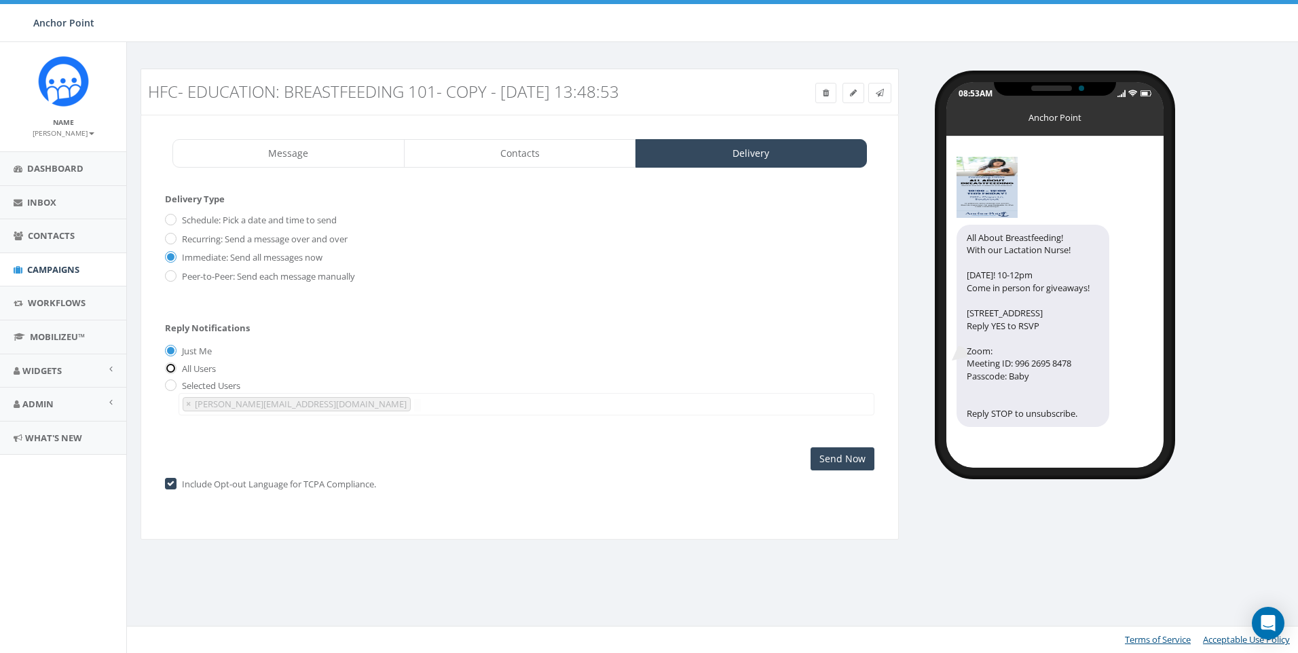
click at [169, 373] on input "All Users" at bounding box center [169, 368] width 9 height 9
radio input "true"
click at [839, 461] on input "Send Now" at bounding box center [842, 458] width 64 height 23
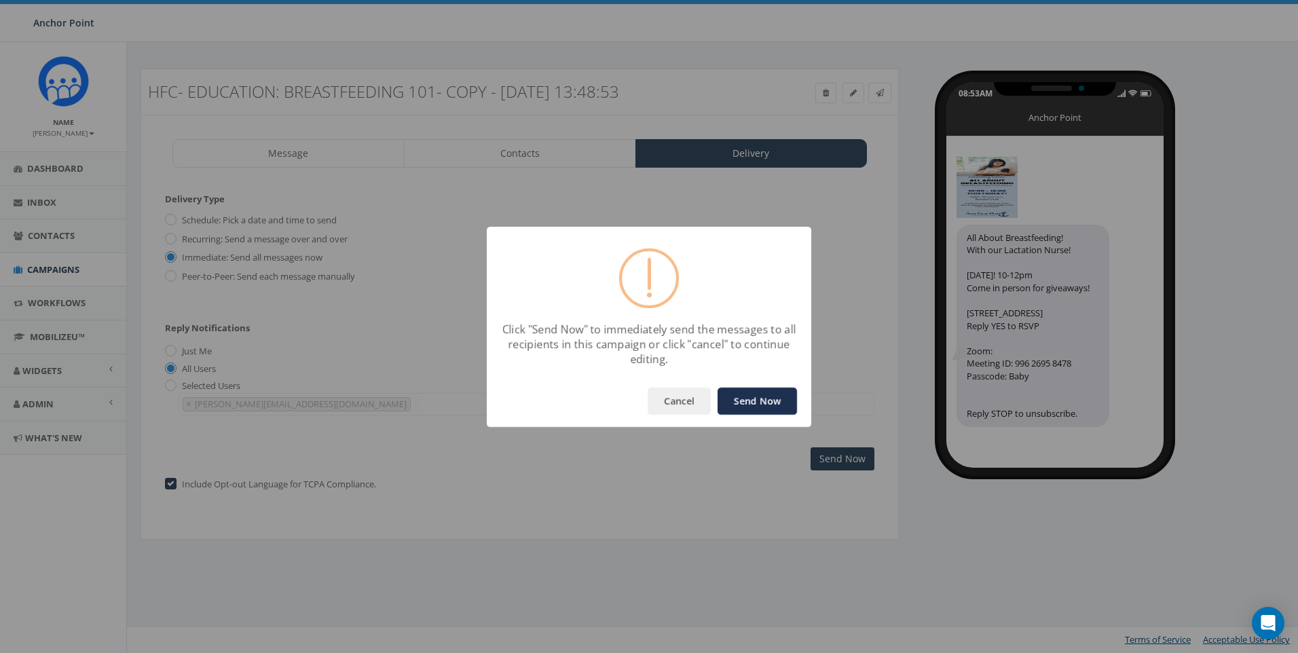
click at [772, 396] on button "Send Now" at bounding box center [756, 401] width 79 height 27
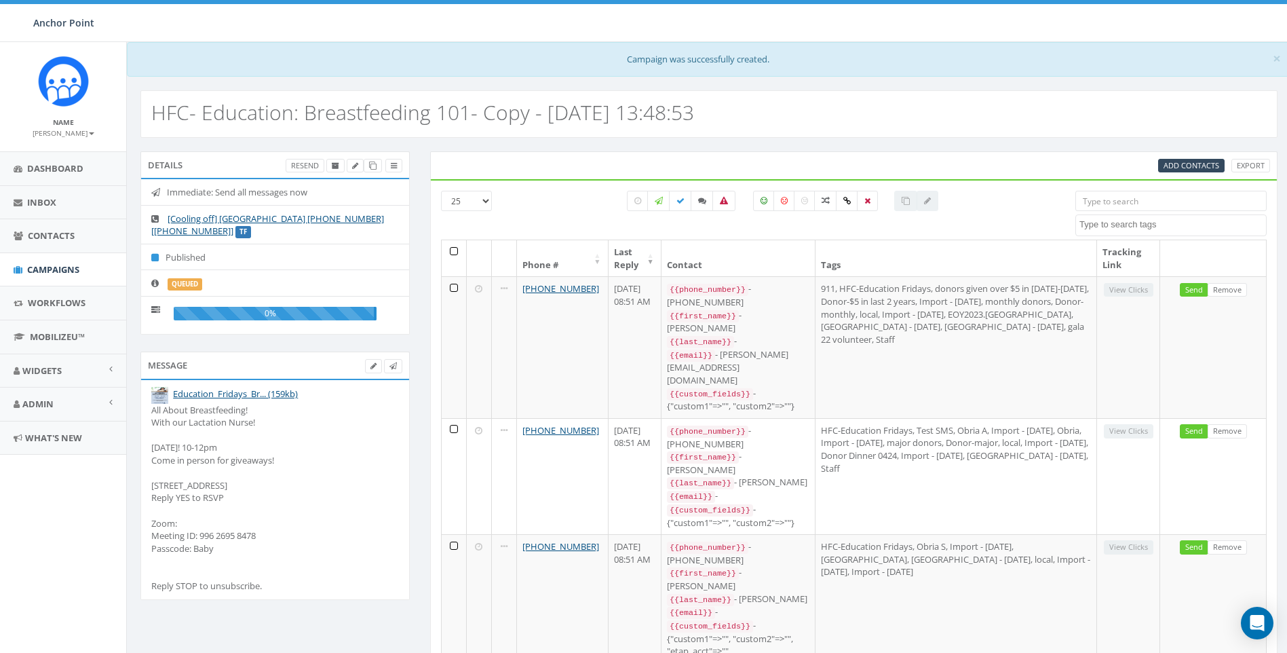
select select
